Goal: Task Accomplishment & Management: Manage account settings

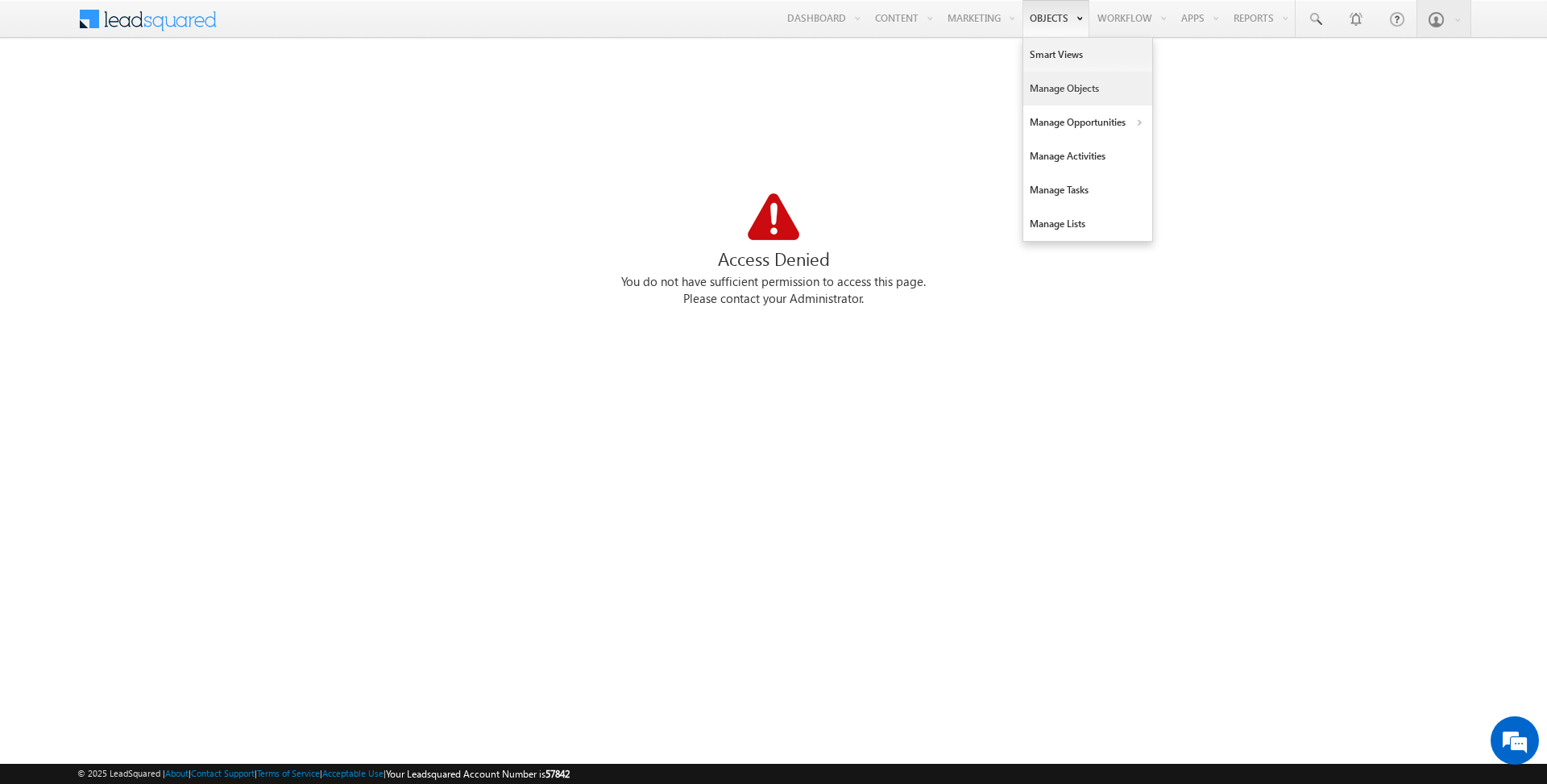
click at [1062, 83] on link "Manage Objects" at bounding box center [1088, 88] width 129 height 33
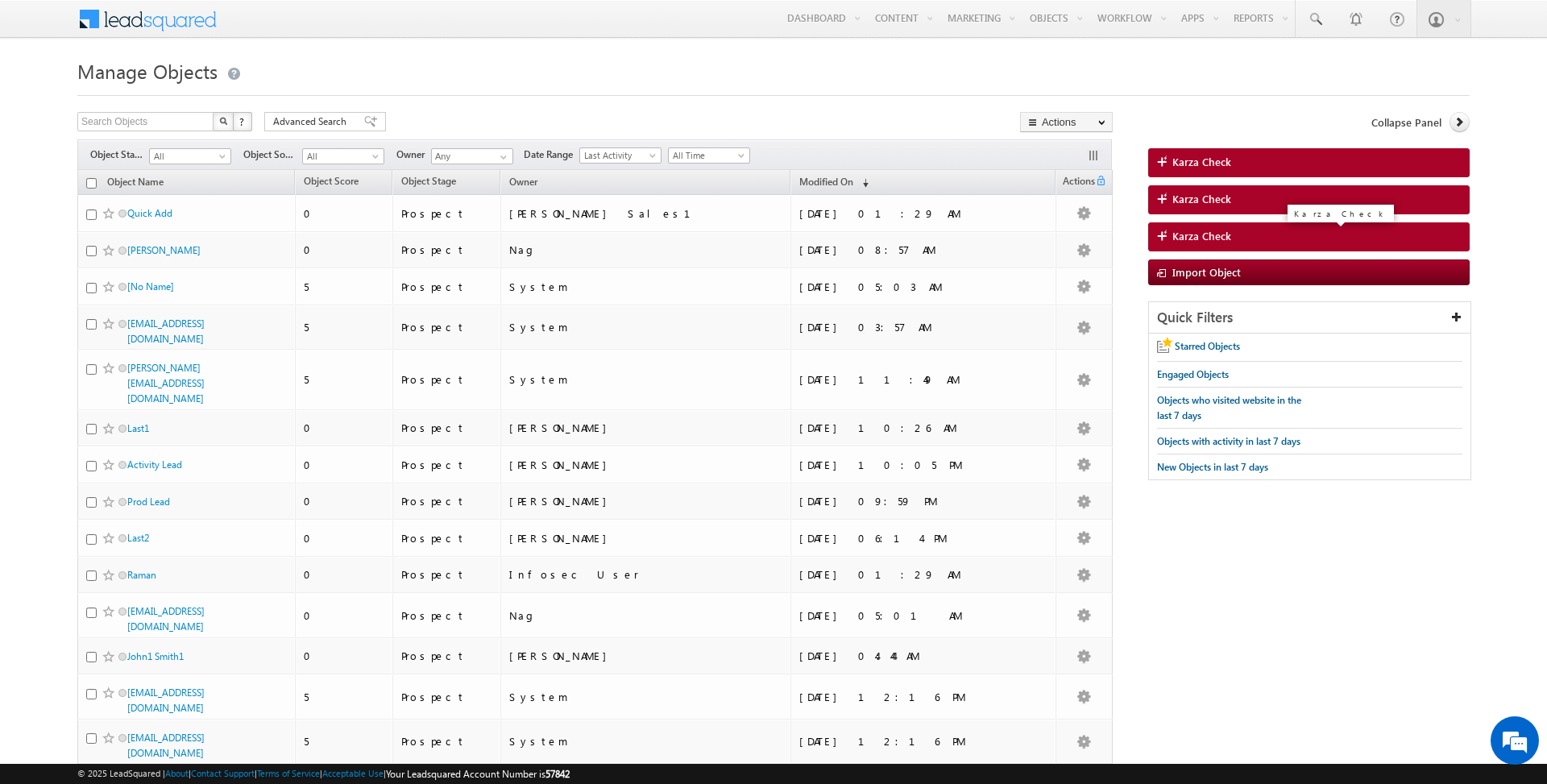
click at [1231, 236] on link "Karza Check" at bounding box center [1309, 237] width 322 height 29
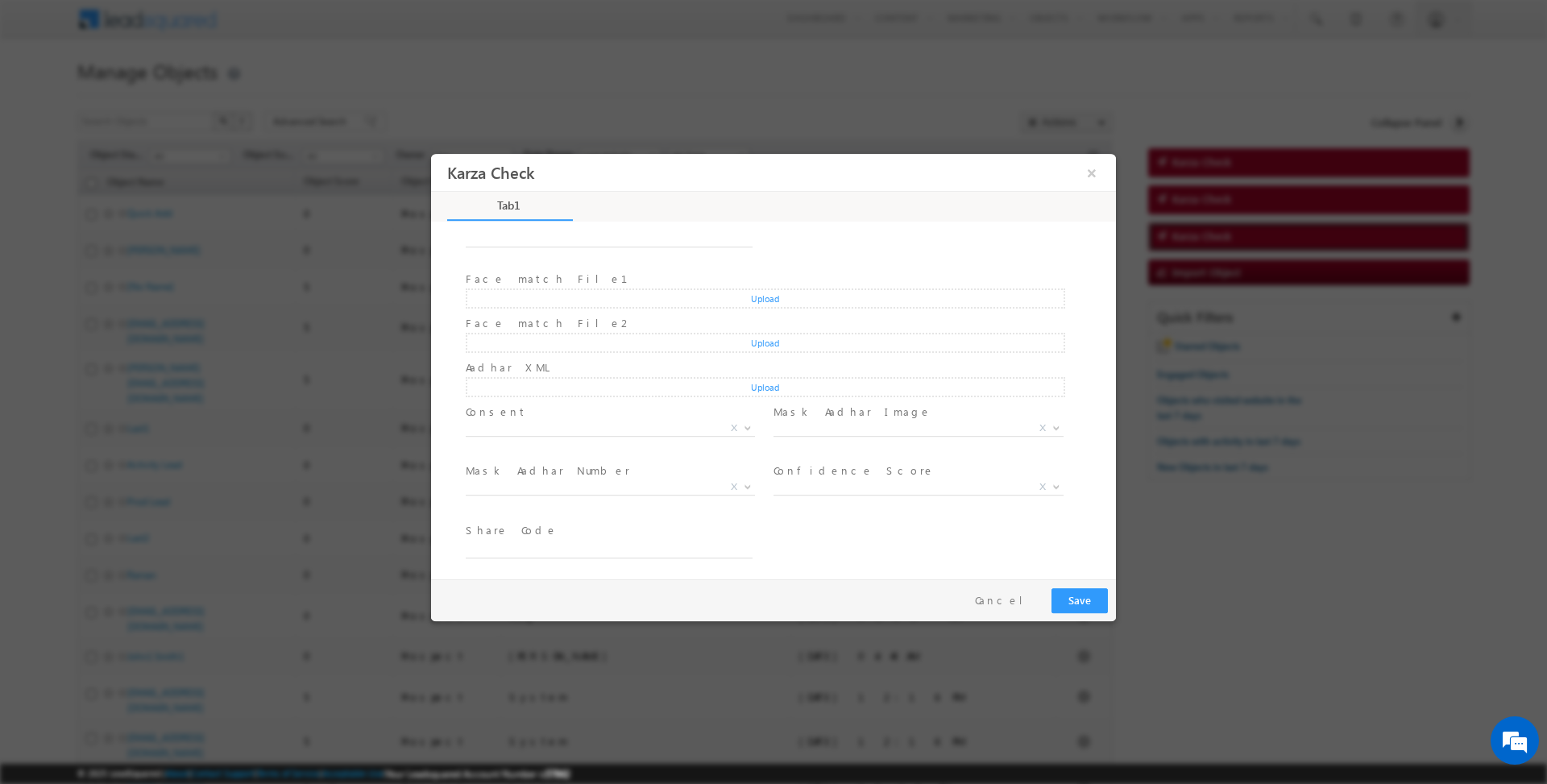
scroll to position [180, 0]
click at [1094, 181] on button "×" at bounding box center [1092, 172] width 28 height 30
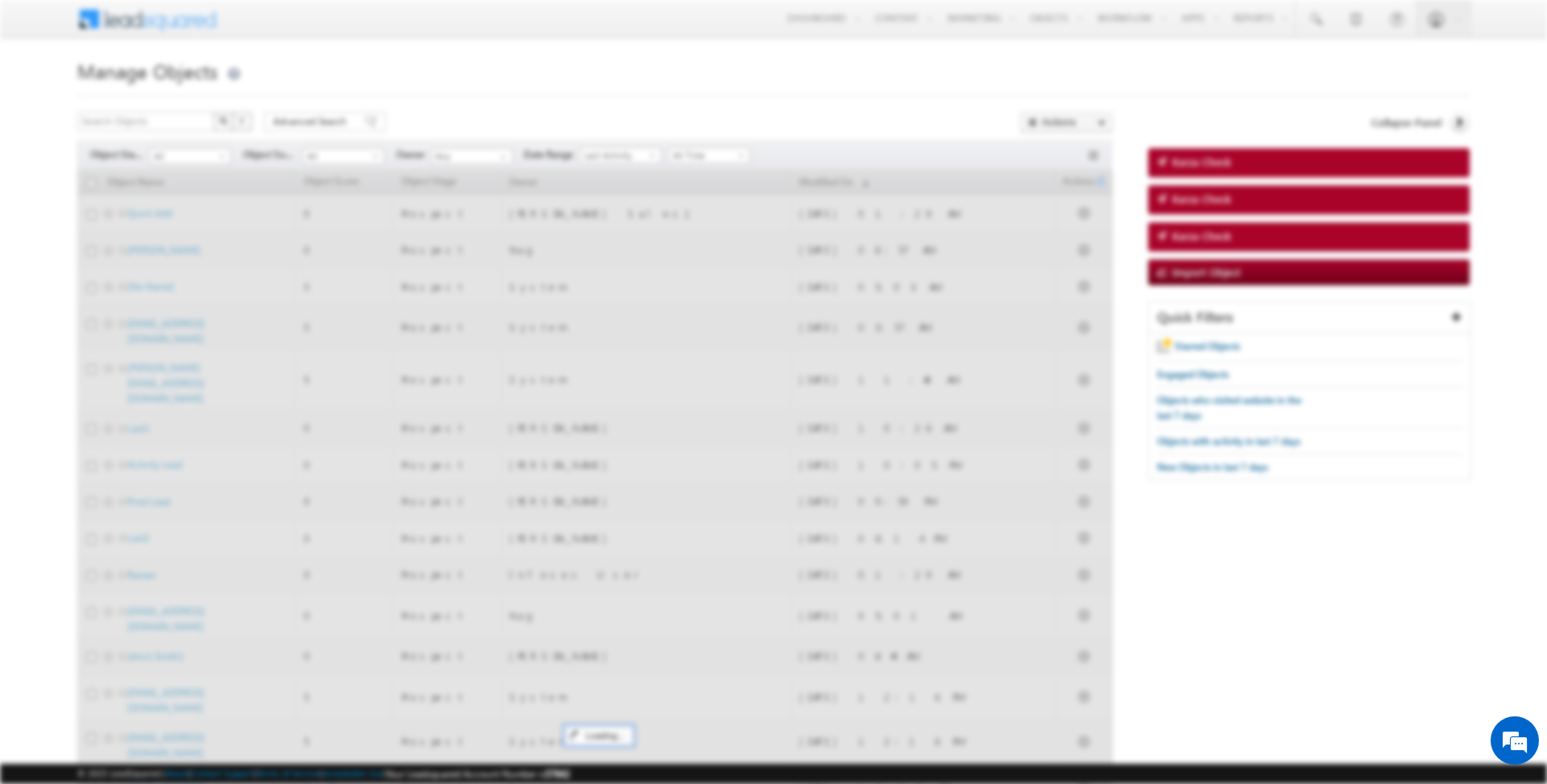
scroll to position [0, 0]
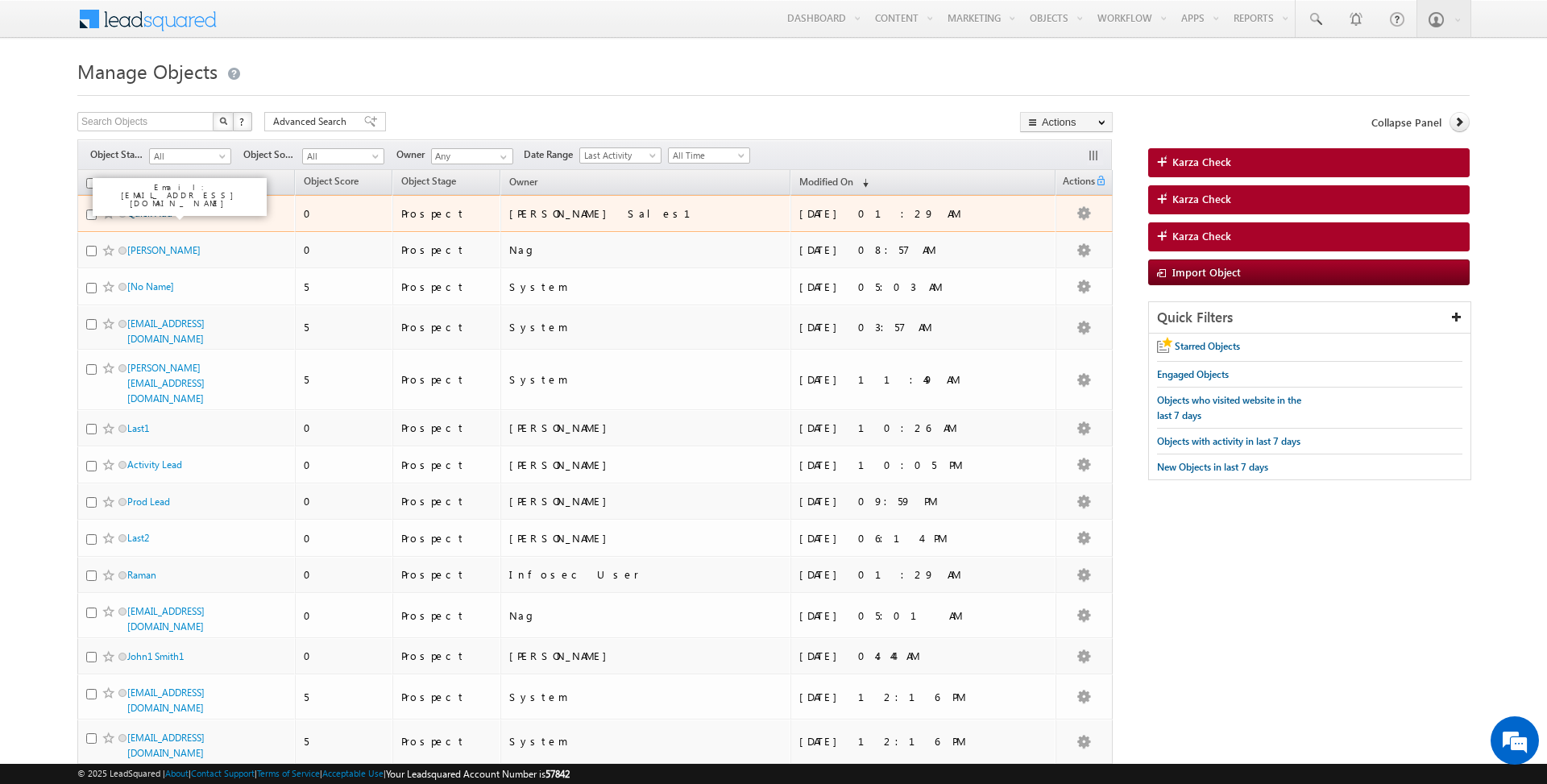
click at [153, 210] on link "Quick Add" at bounding box center [149, 212] width 45 height 12
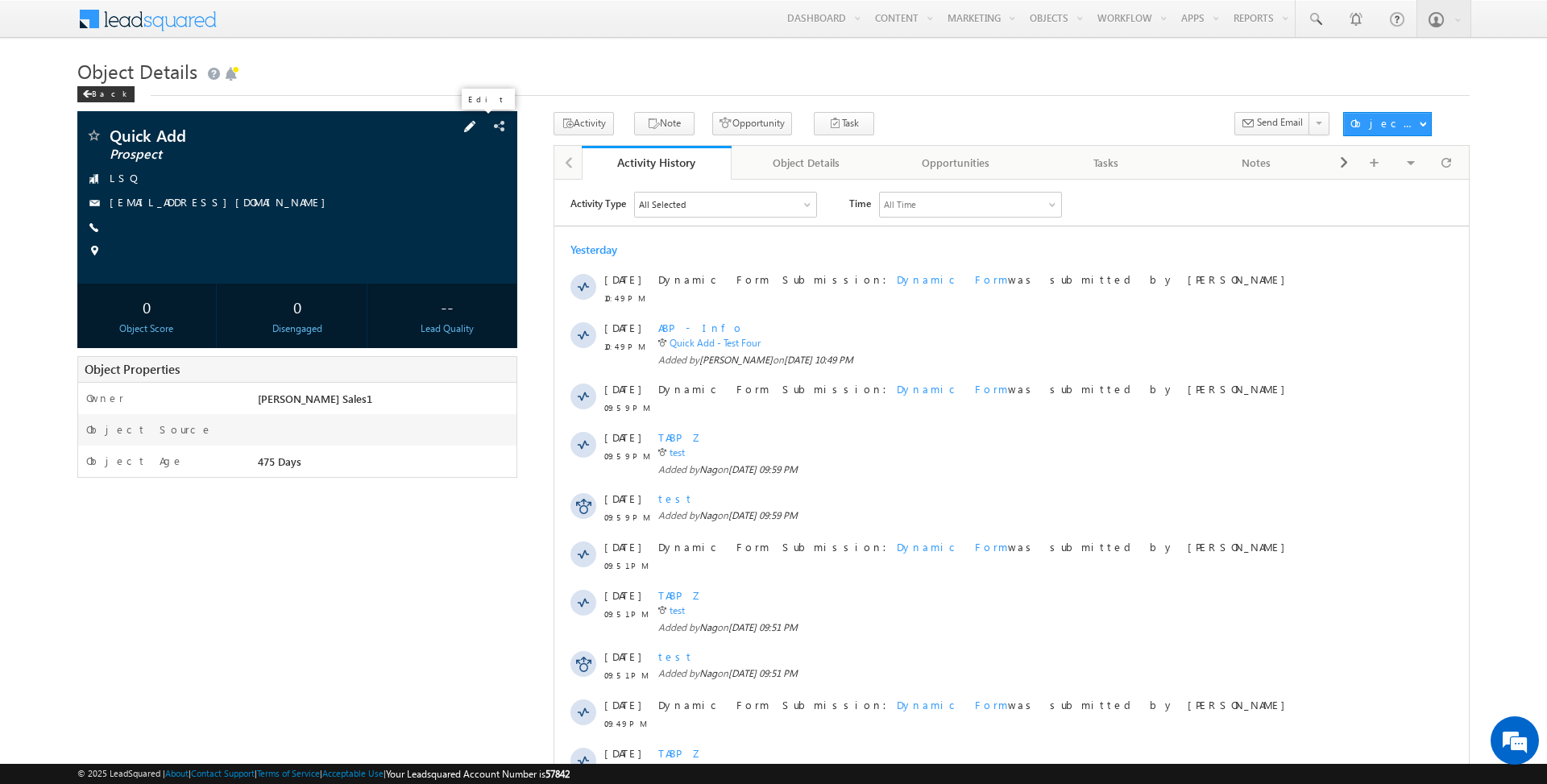
click at [479, 132] on span at bounding box center [470, 126] width 18 height 18
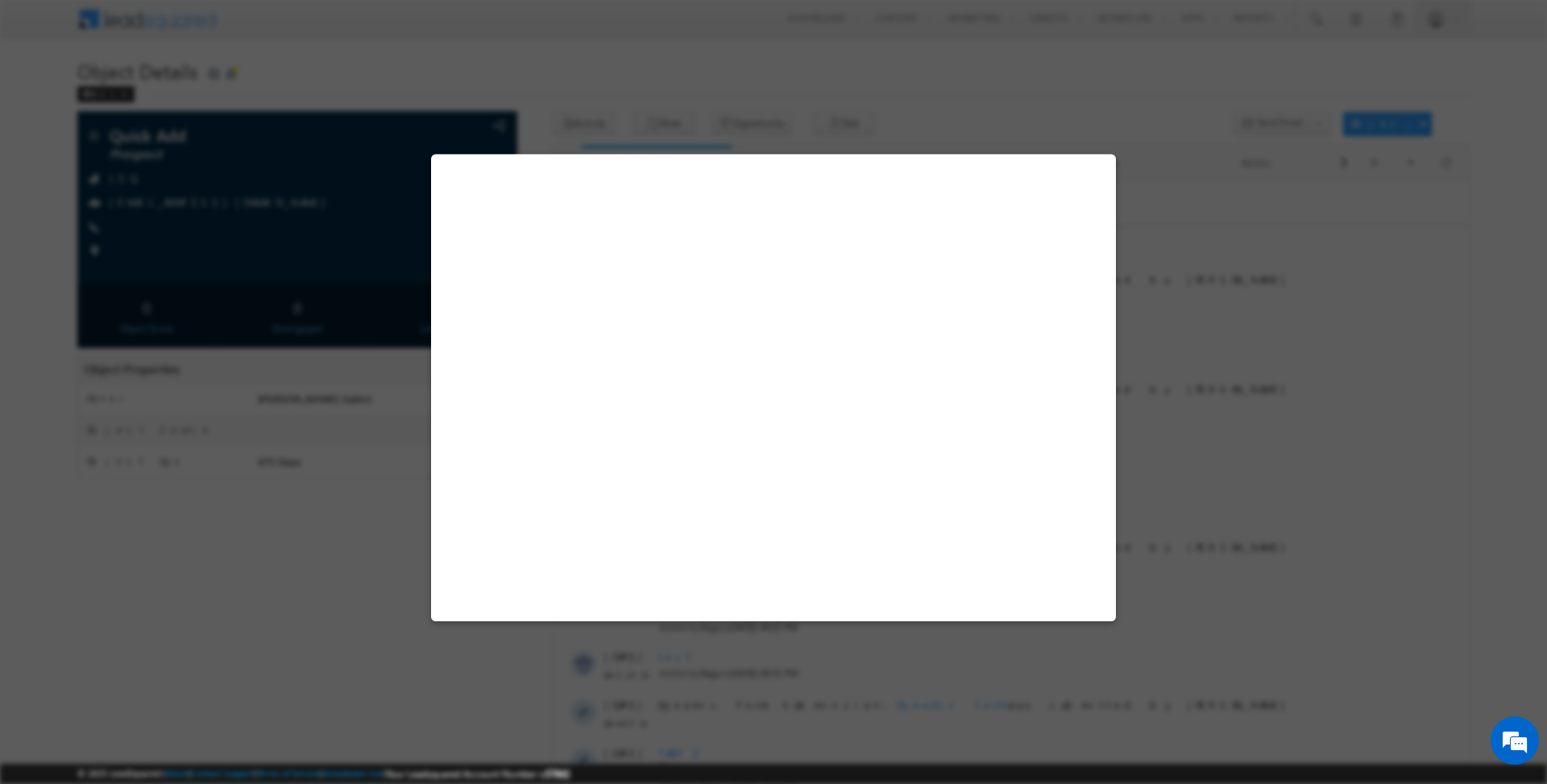
select select "Y"
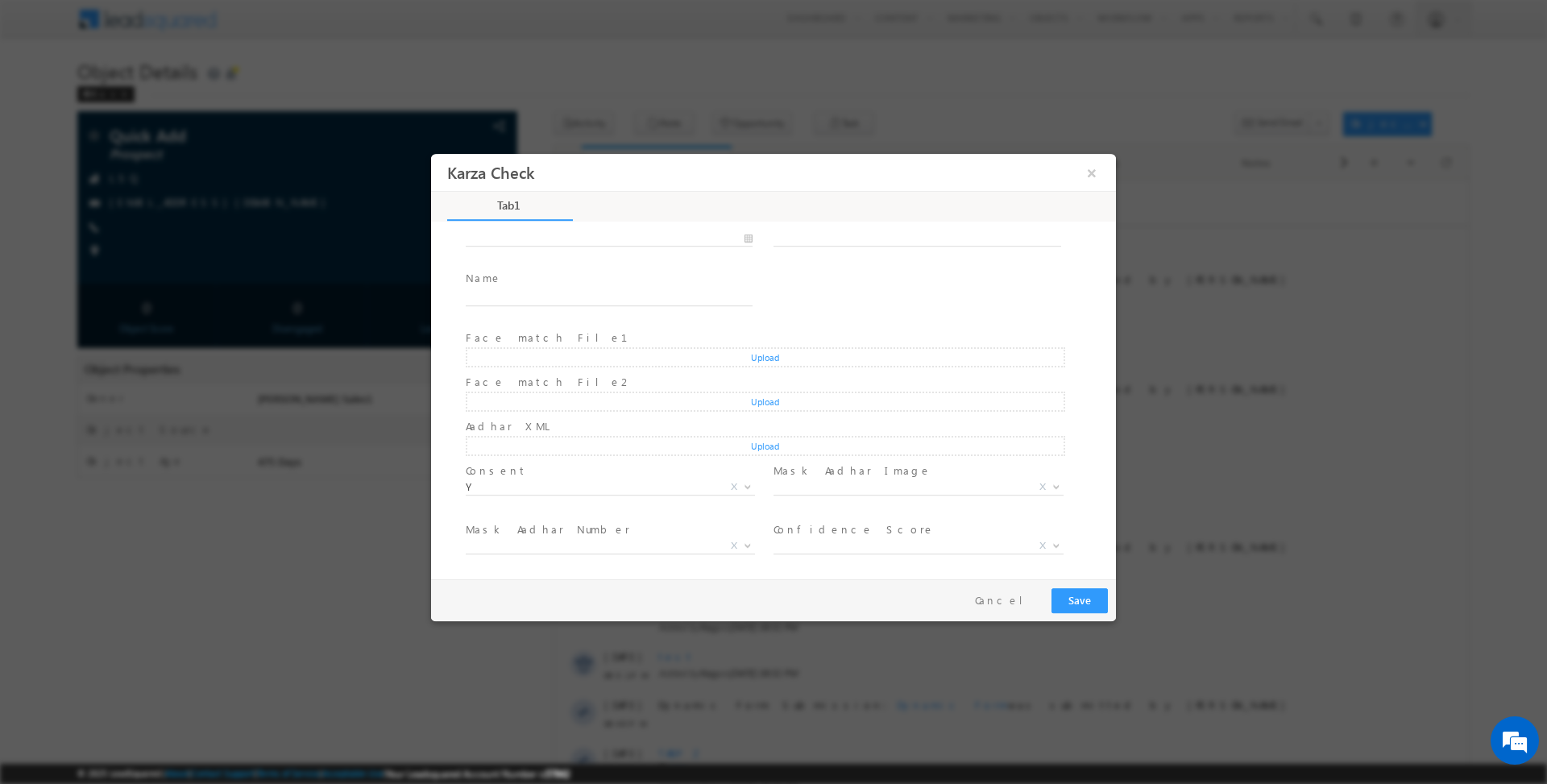
scroll to position [353, 0]
click at [1100, 174] on button "×" at bounding box center [1092, 172] width 28 height 30
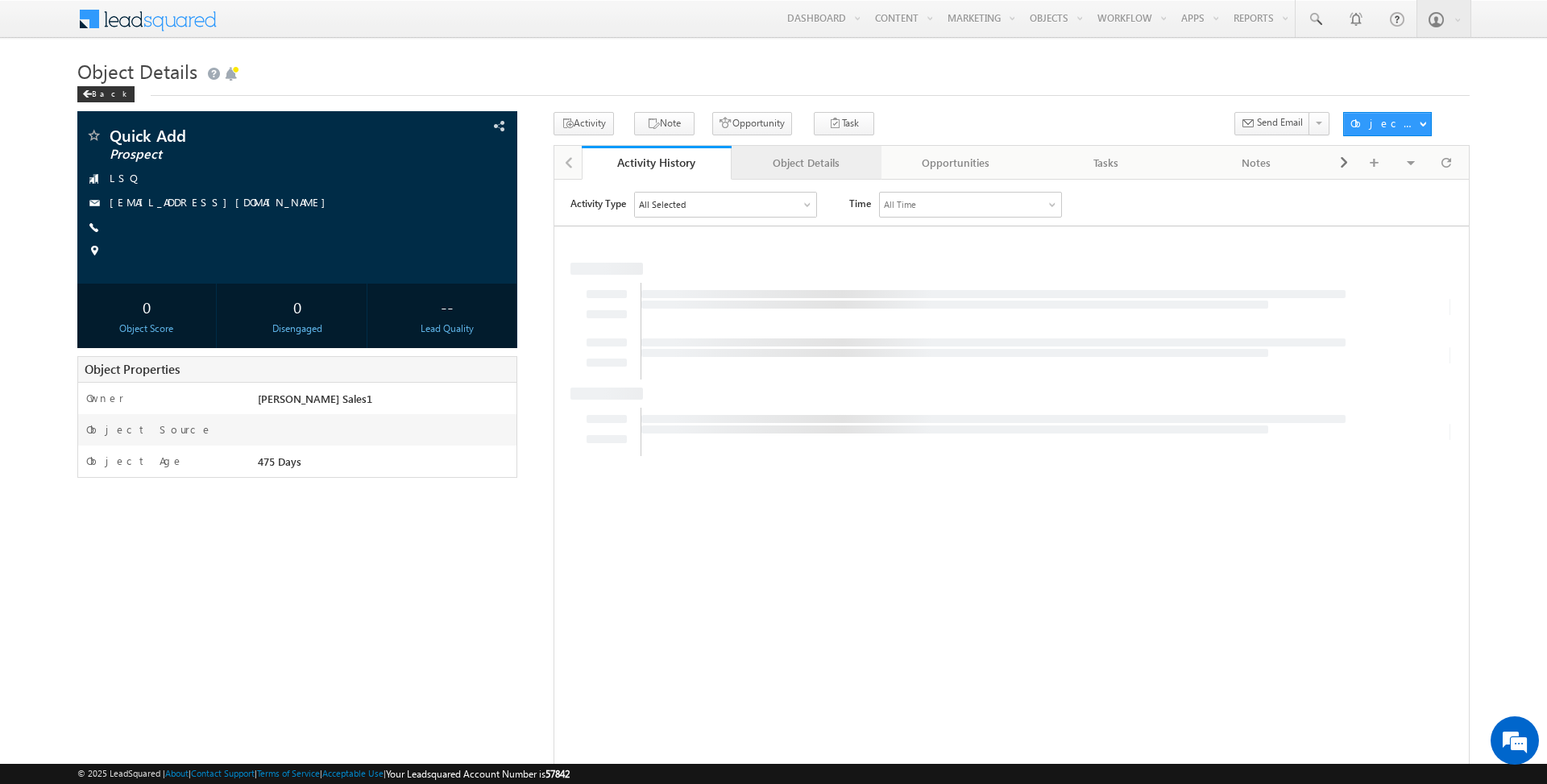
click at [830, 154] on div "Object Details" at bounding box center [806, 162] width 122 height 19
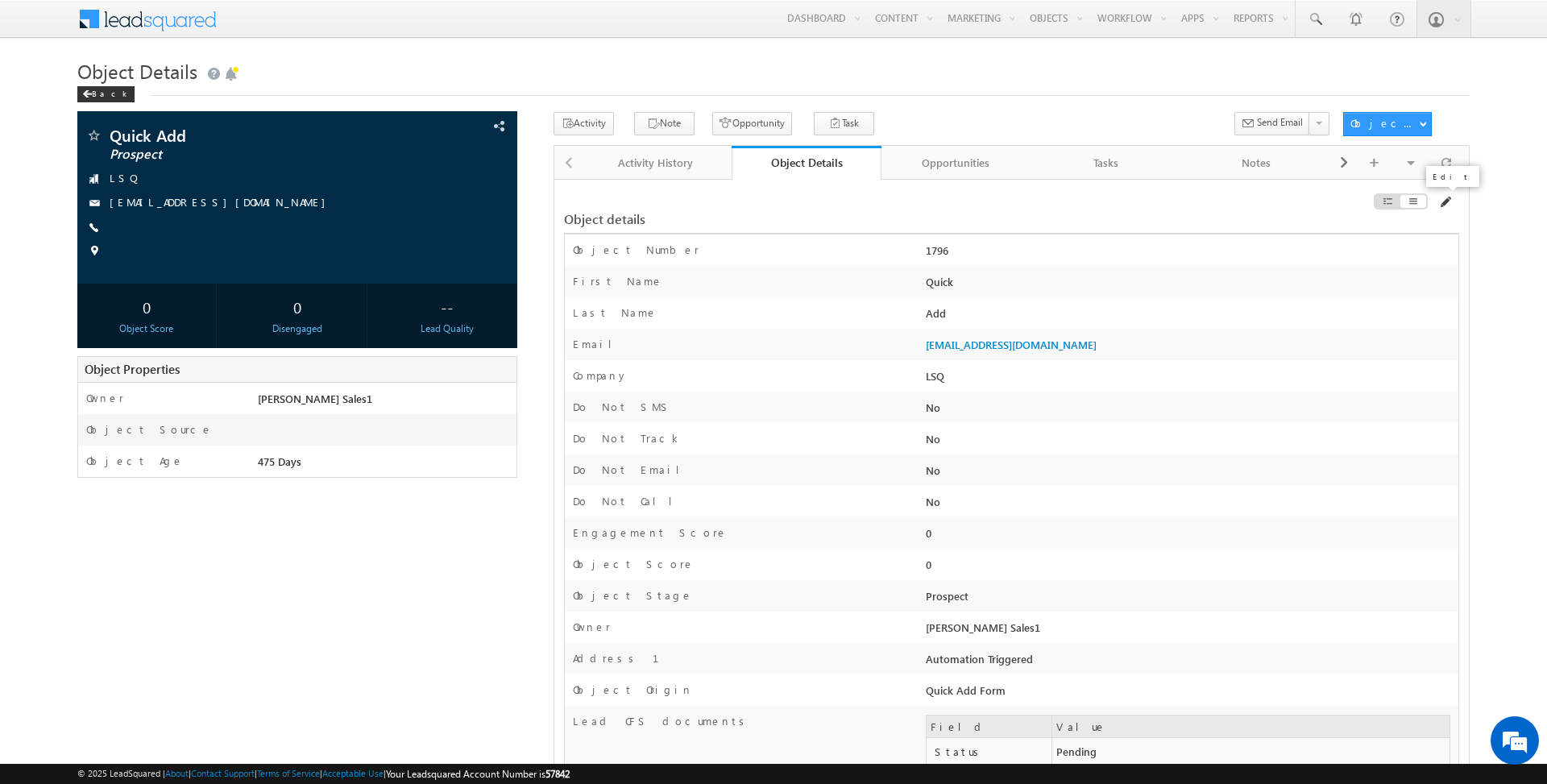
click at [1447, 197] on span at bounding box center [1445, 202] width 13 height 13
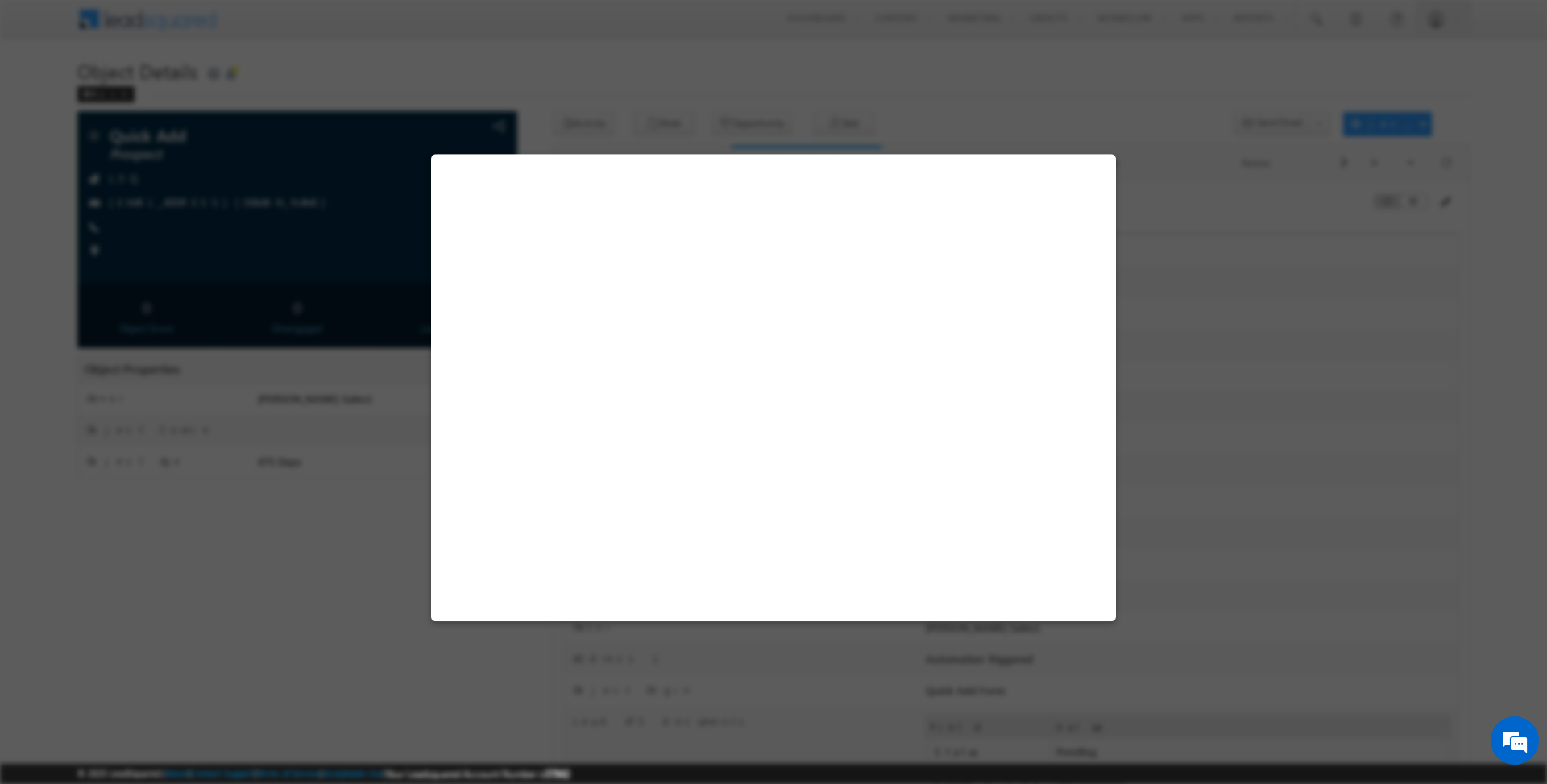
select select "Y"
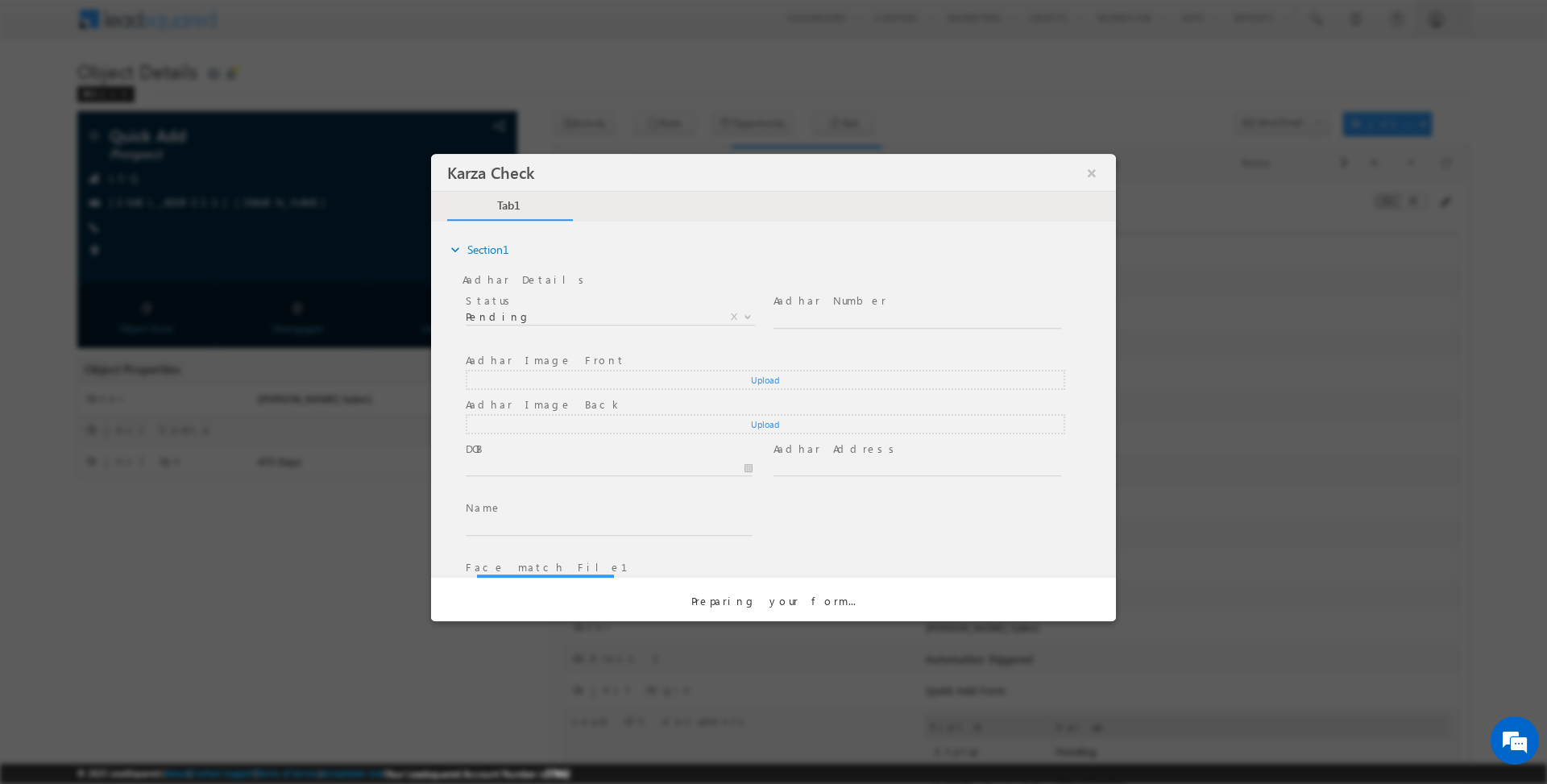
scroll to position [0, 0]
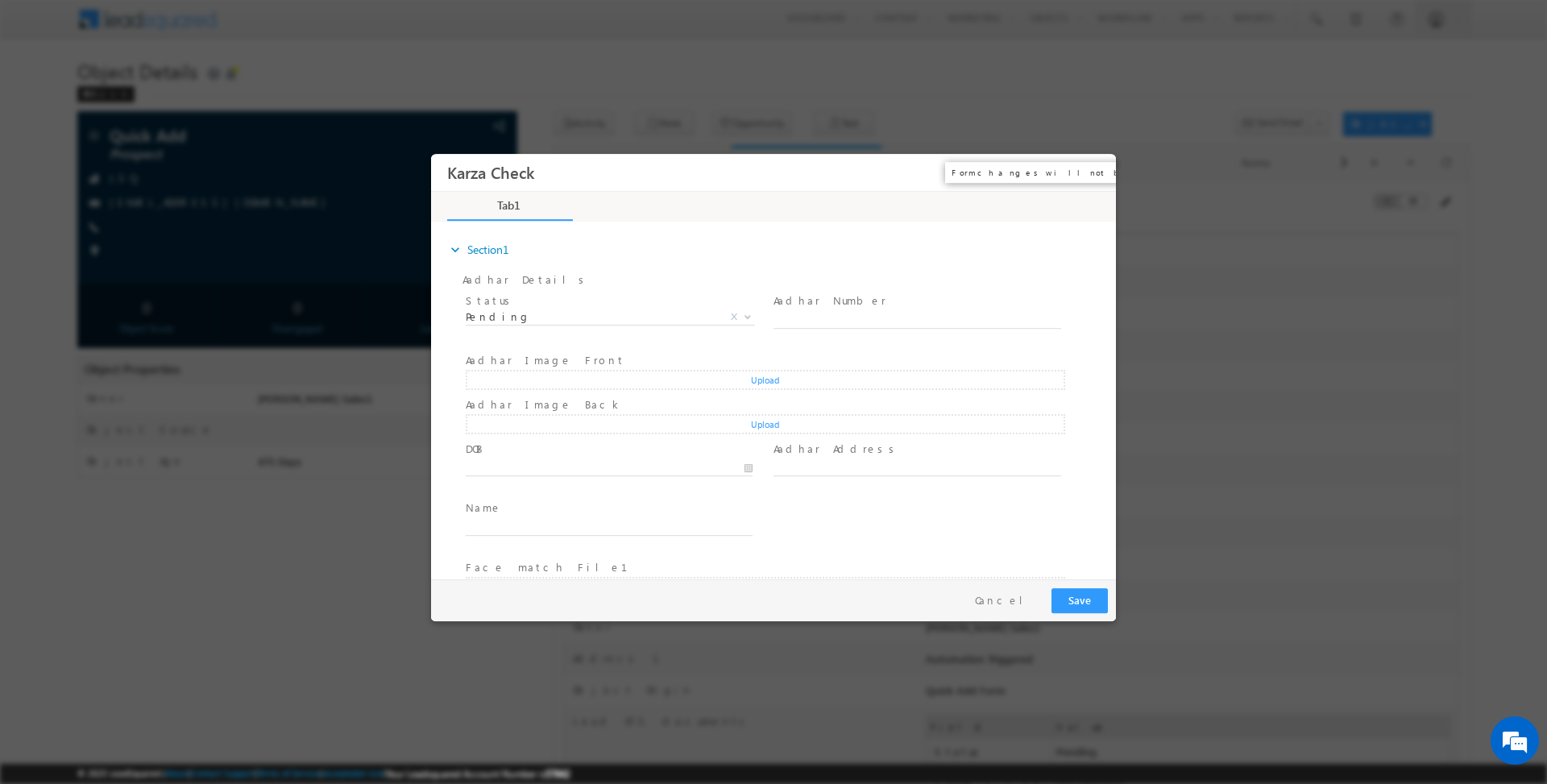
click at [1090, 179] on button "×" at bounding box center [1092, 172] width 28 height 30
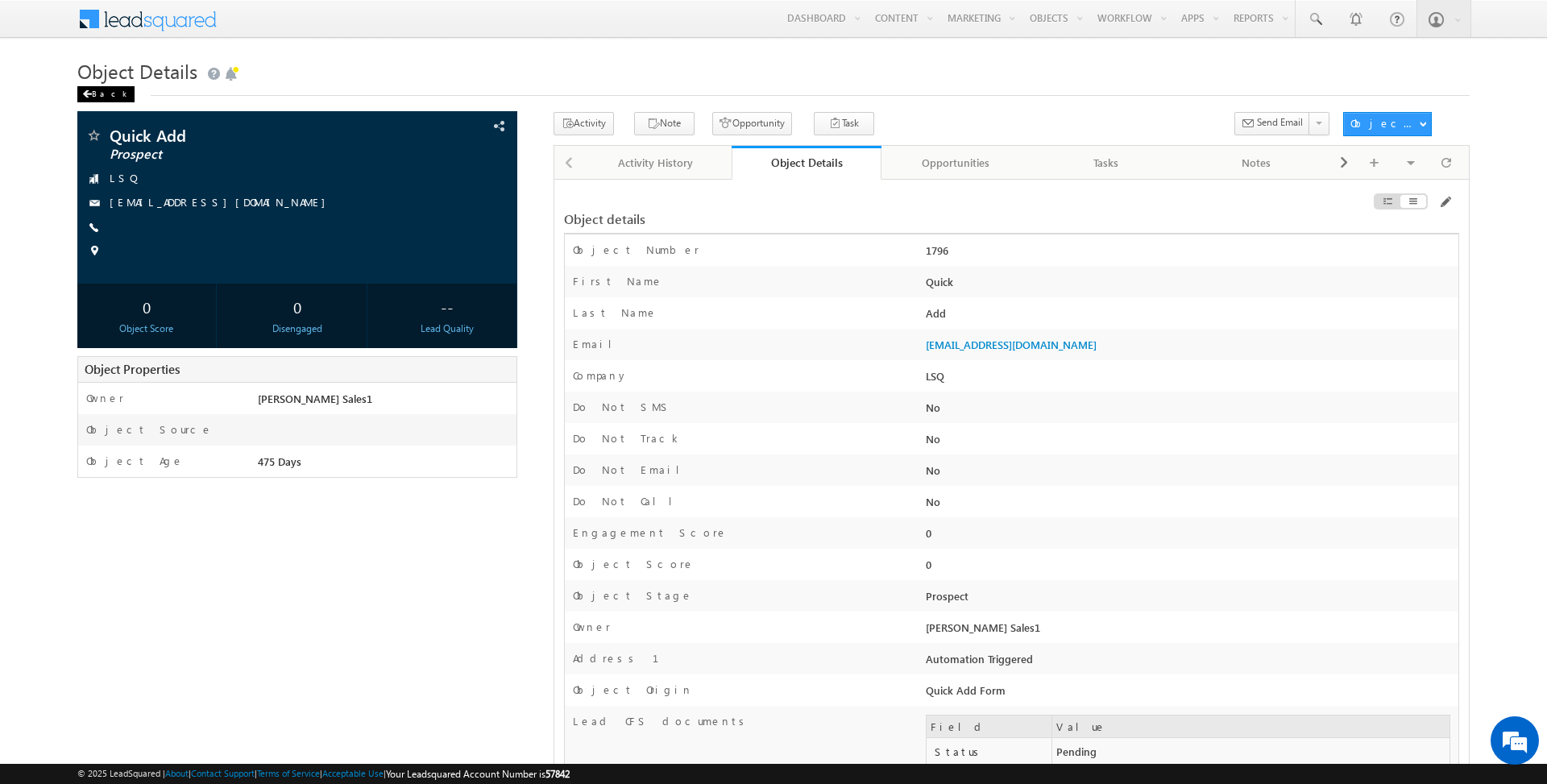
click at [90, 95] on span at bounding box center [87, 94] width 9 height 8
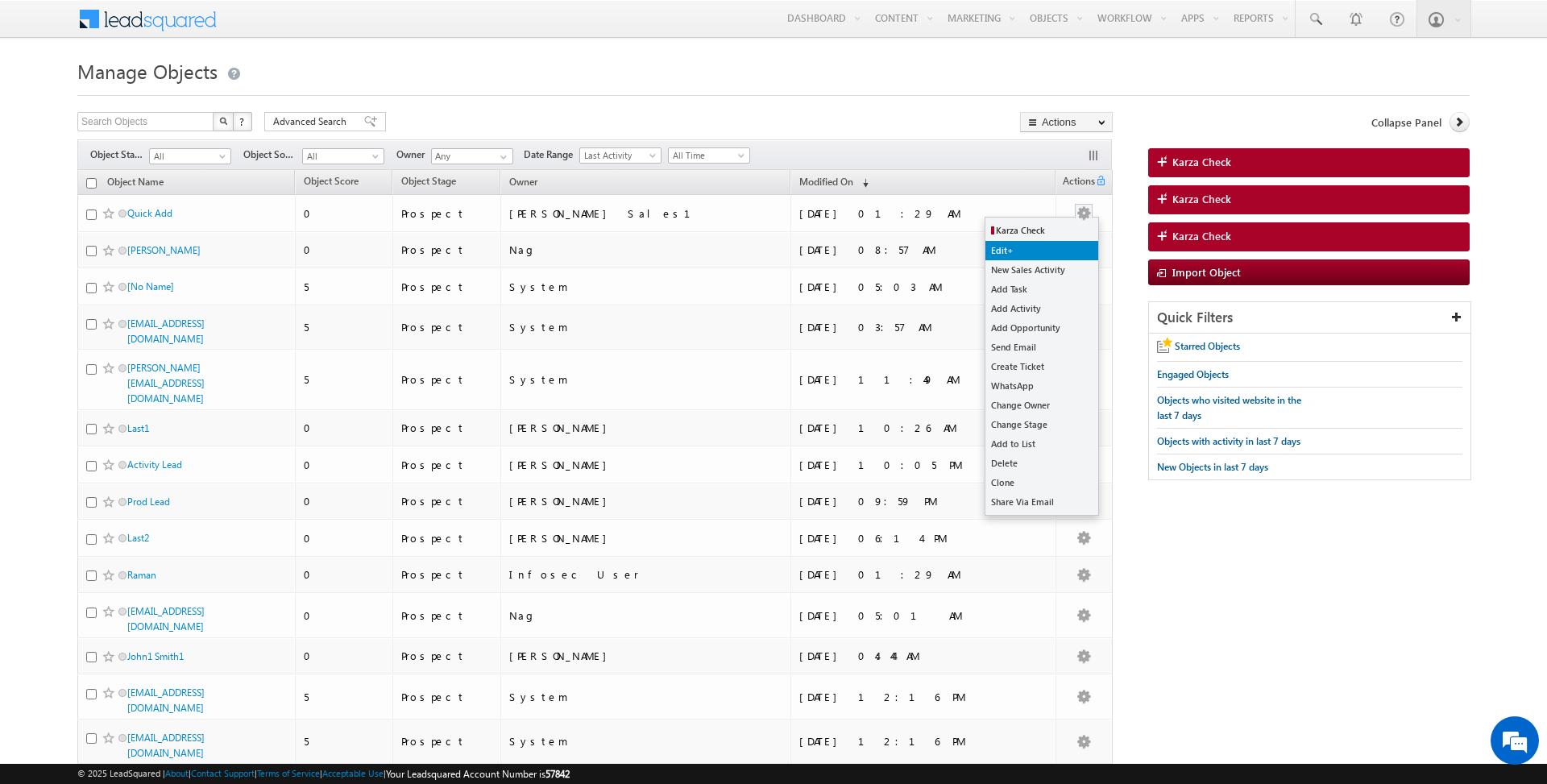
click at [1037, 251] on link "Edit+" at bounding box center [1042, 251] width 113 height 19
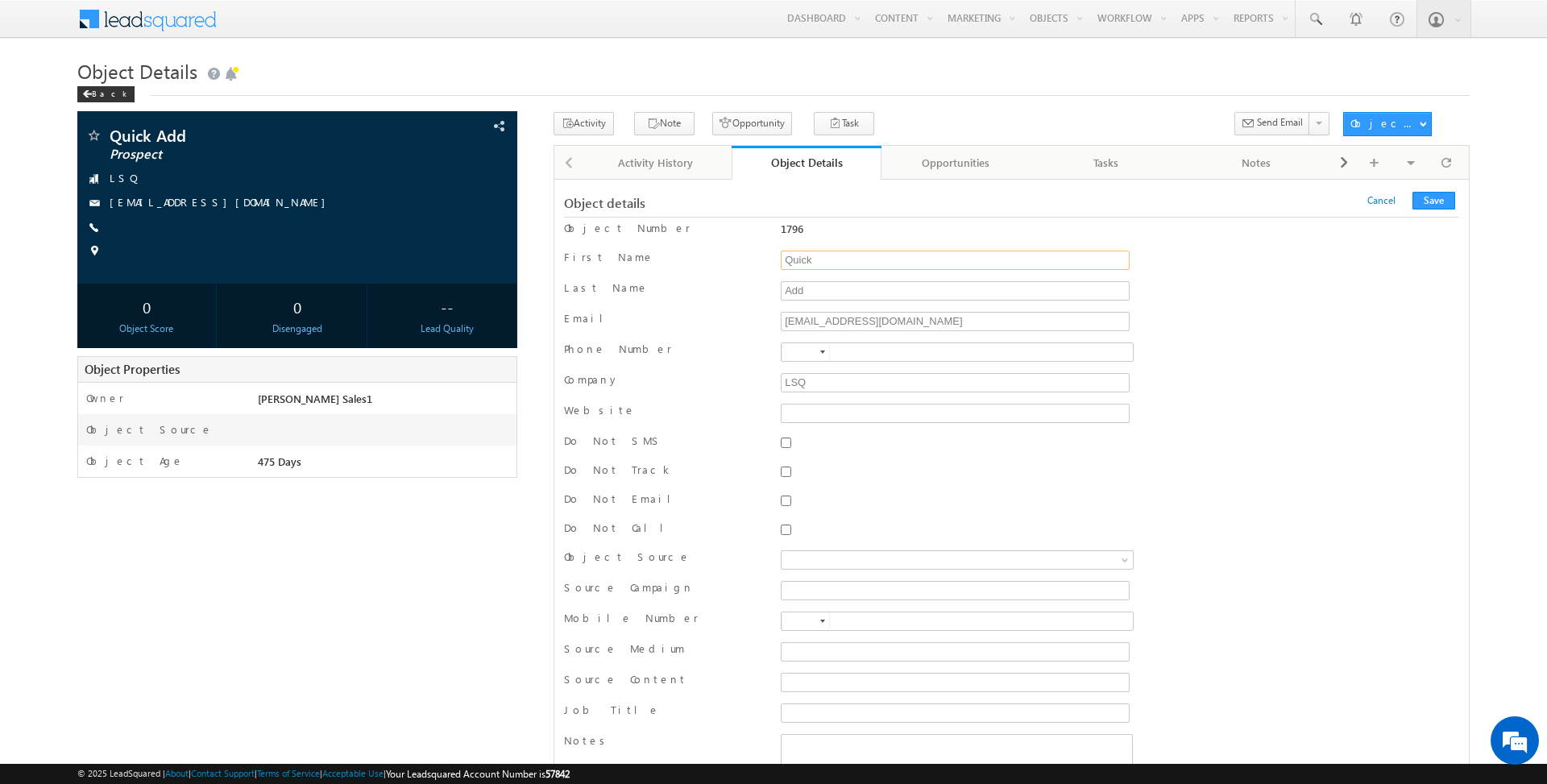
click at [818, 263] on input "Quick" at bounding box center [956, 260] width 349 height 19
type input "C"
type input "chiru1"
click at [1436, 193] on button "Save" at bounding box center [1434, 200] width 43 height 18
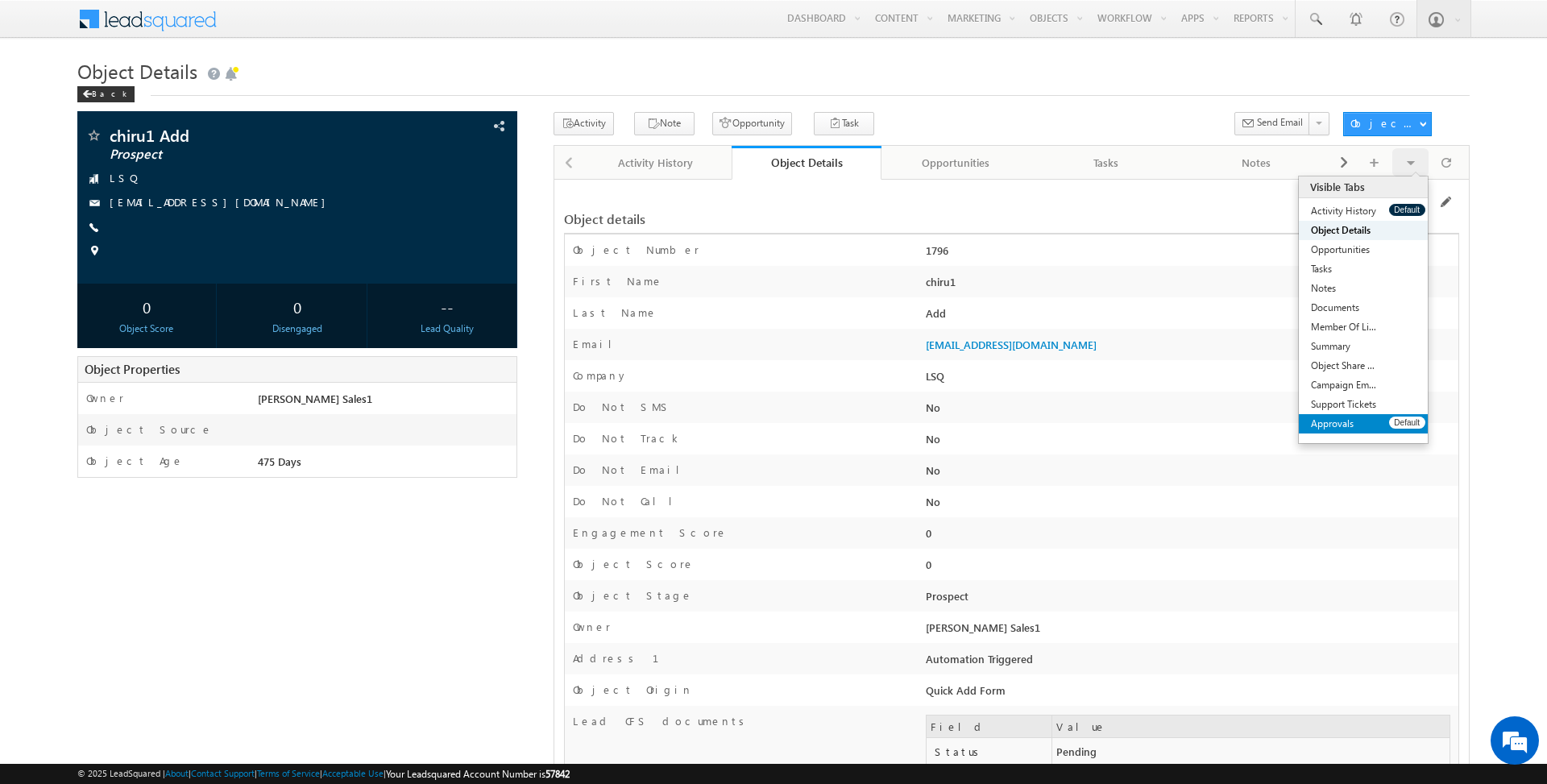
click at [1350, 426] on link "Approvals" at bounding box center [1344, 423] width 90 height 19
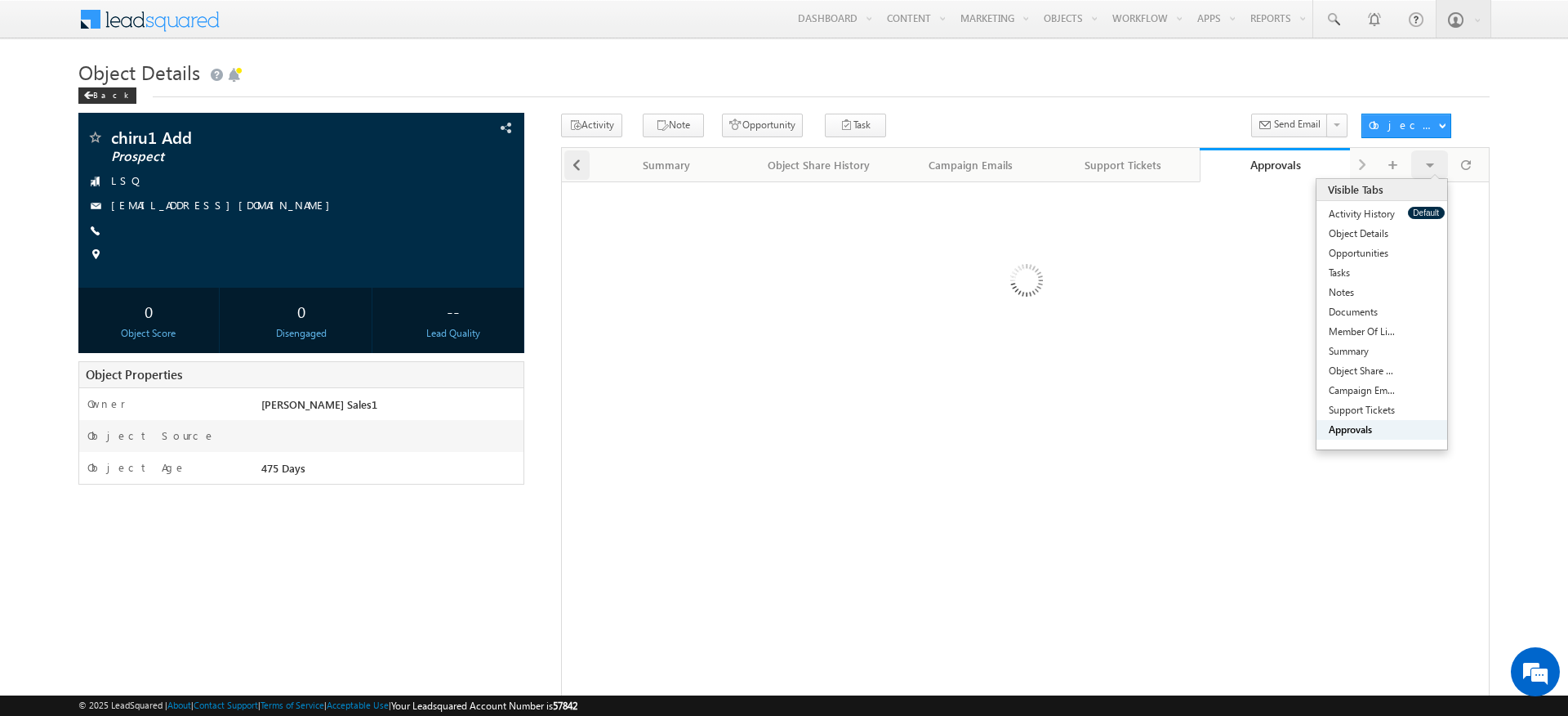
click at [576, 167] on span at bounding box center [577, 165] width 9 height 29
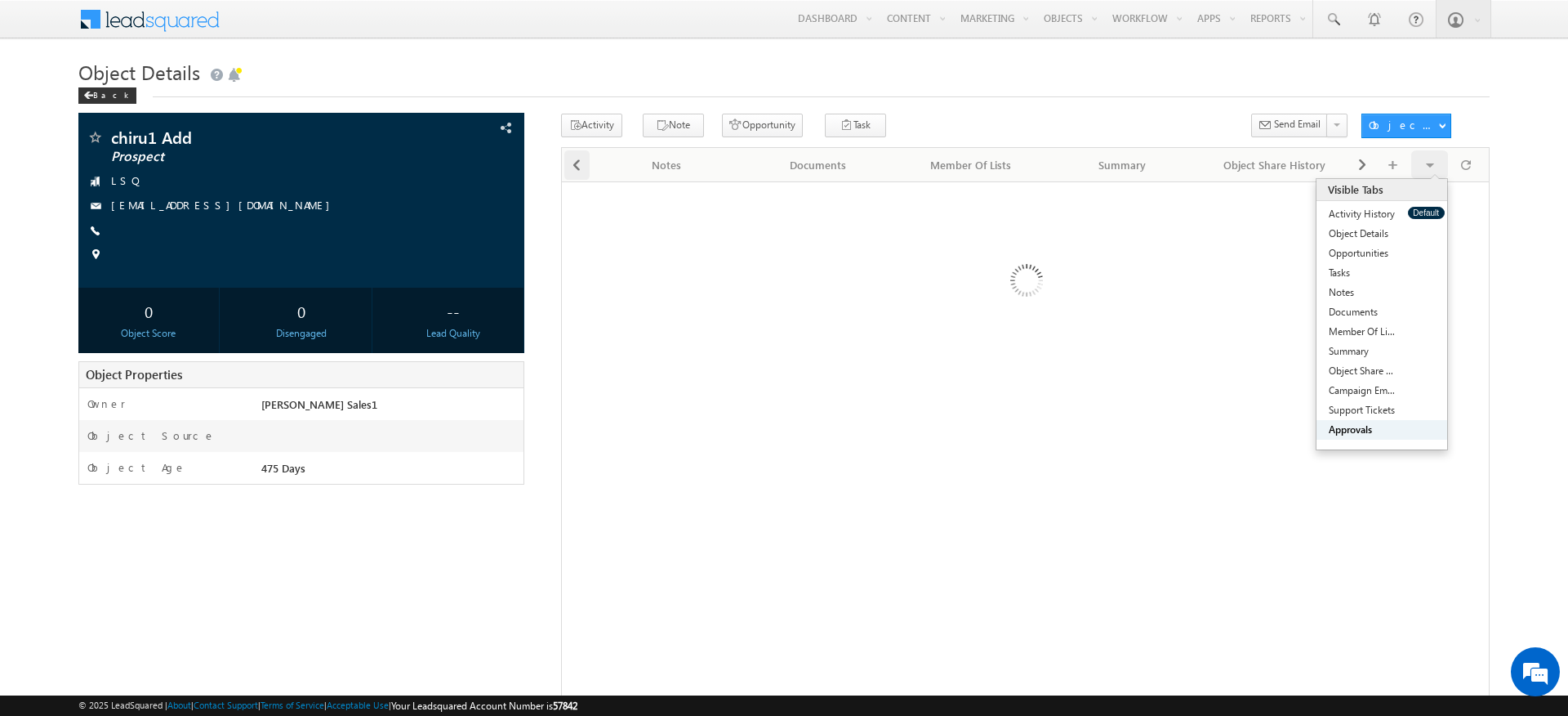
click at [586, 164] on div at bounding box center [577, 165] width 25 height 29
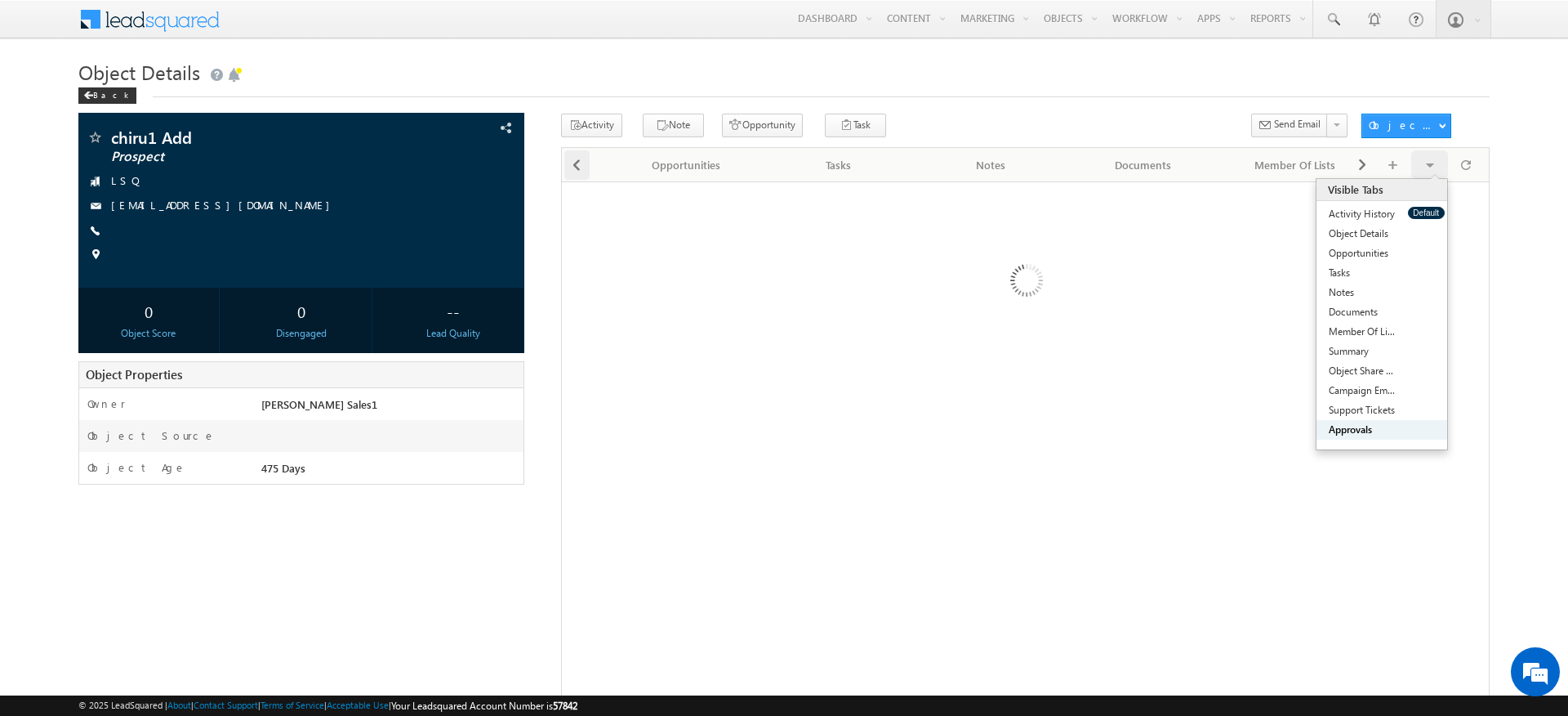
click at [586, 164] on div at bounding box center [577, 165] width 25 height 29
click at [633, 167] on div "Activity History" at bounding box center [665, 165] width 124 height 20
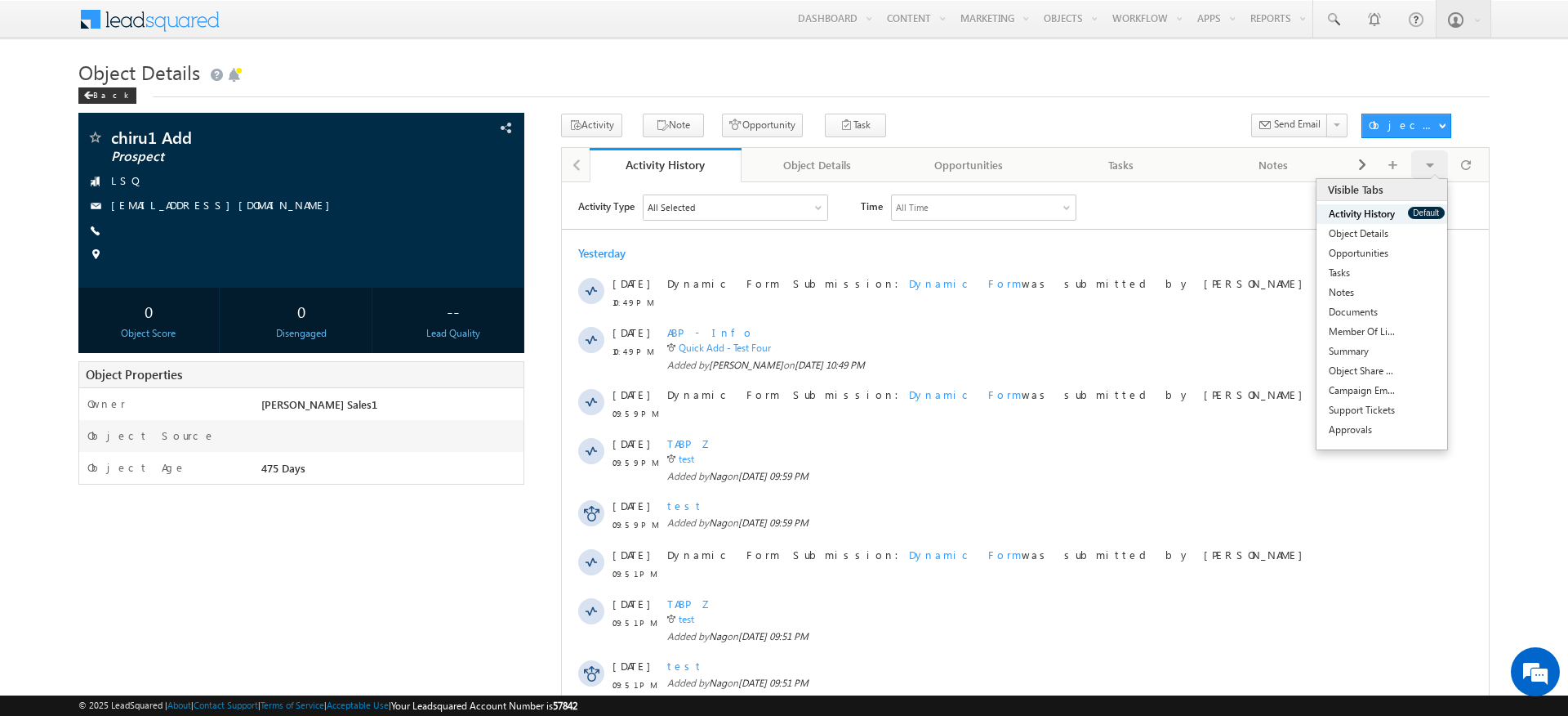
click at [703, 211] on div "All Selected" at bounding box center [734, 207] width 183 height 24
